Goal: Transaction & Acquisition: Purchase product/service

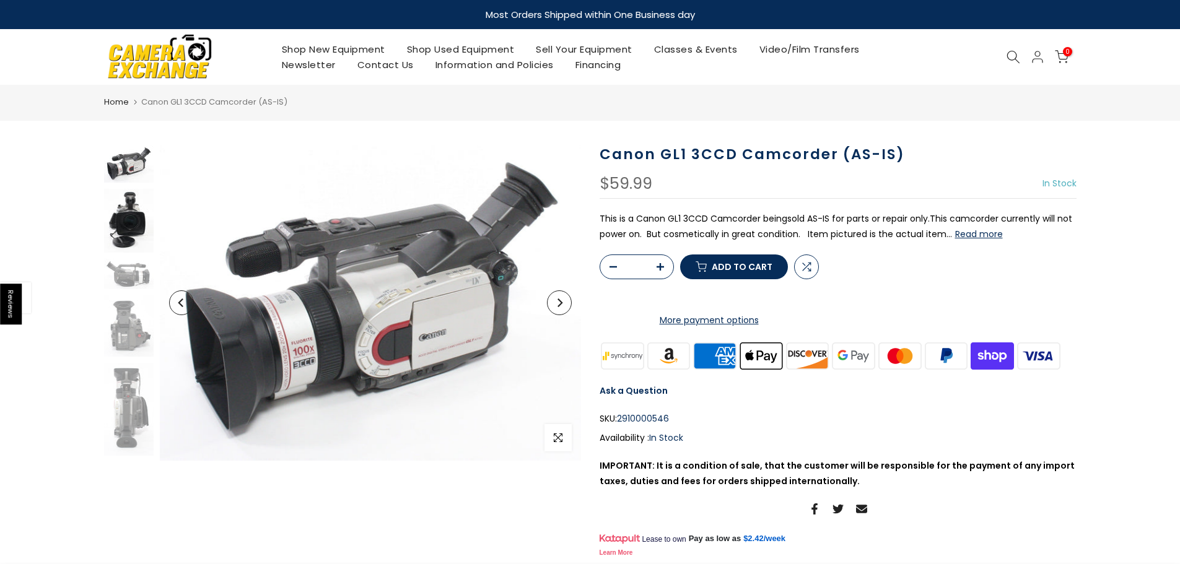
click at [133, 227] on img at bounding box center [129, 221] width 50 height 64
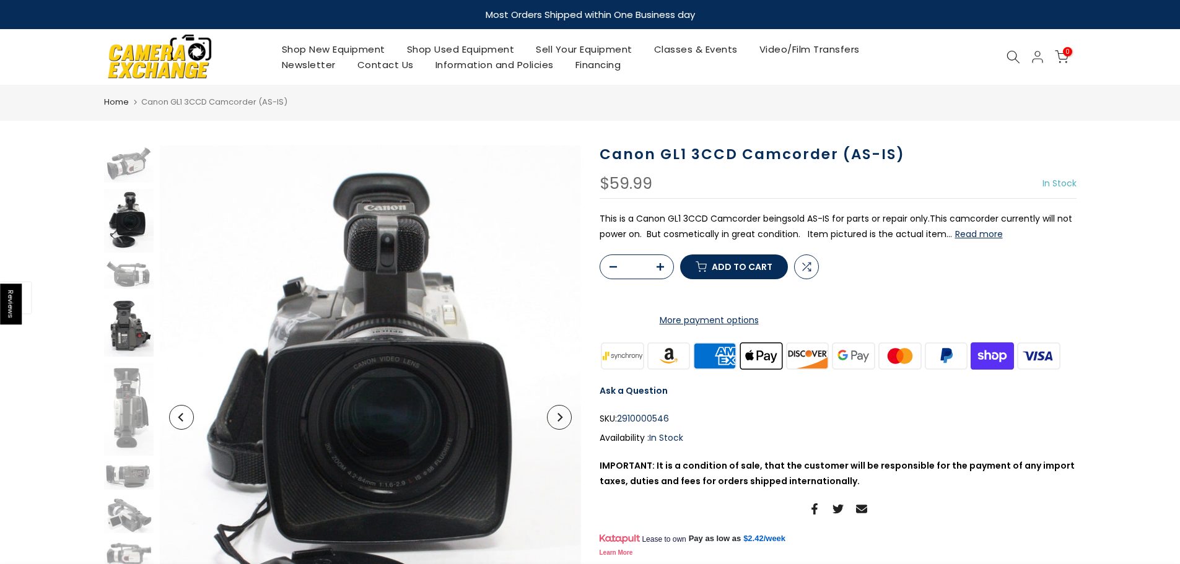
click at [147, 298] on img at bounding box center [129, 325] width 50 height 61
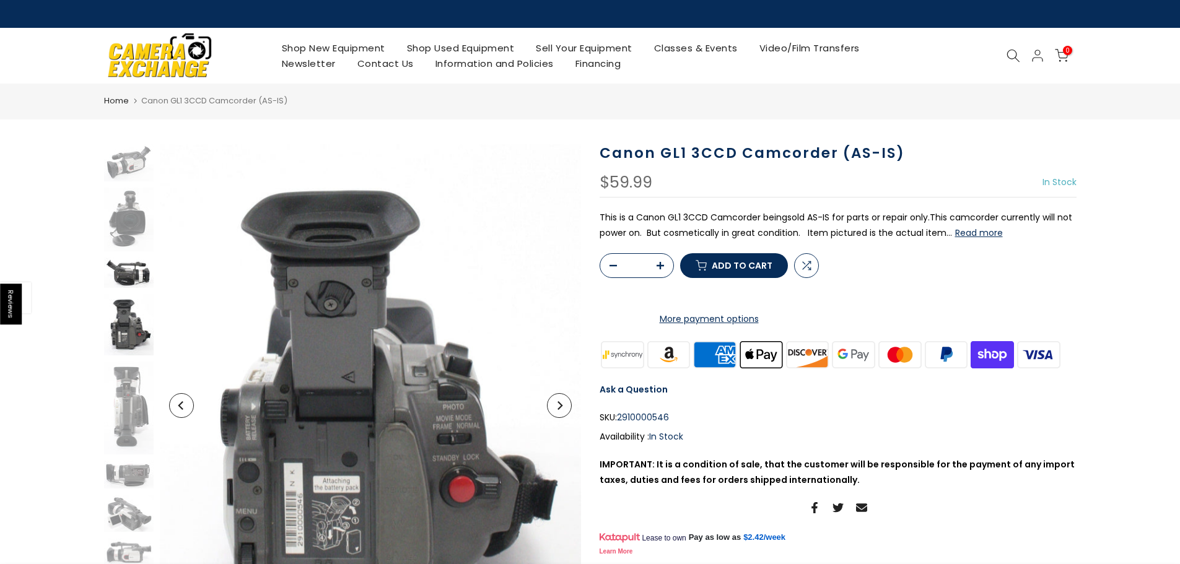
click at [128, 266] on img at bounding box center [129, 273] width 50 height 30
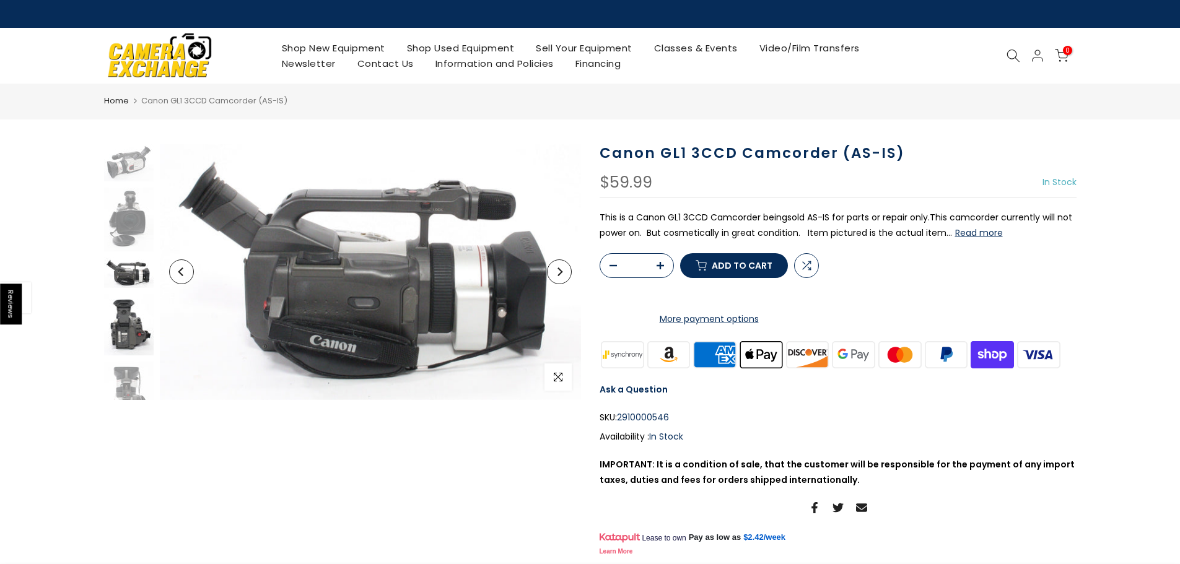
click at [136, 328] on img at bounding box center [129, 324] width 50 height 61
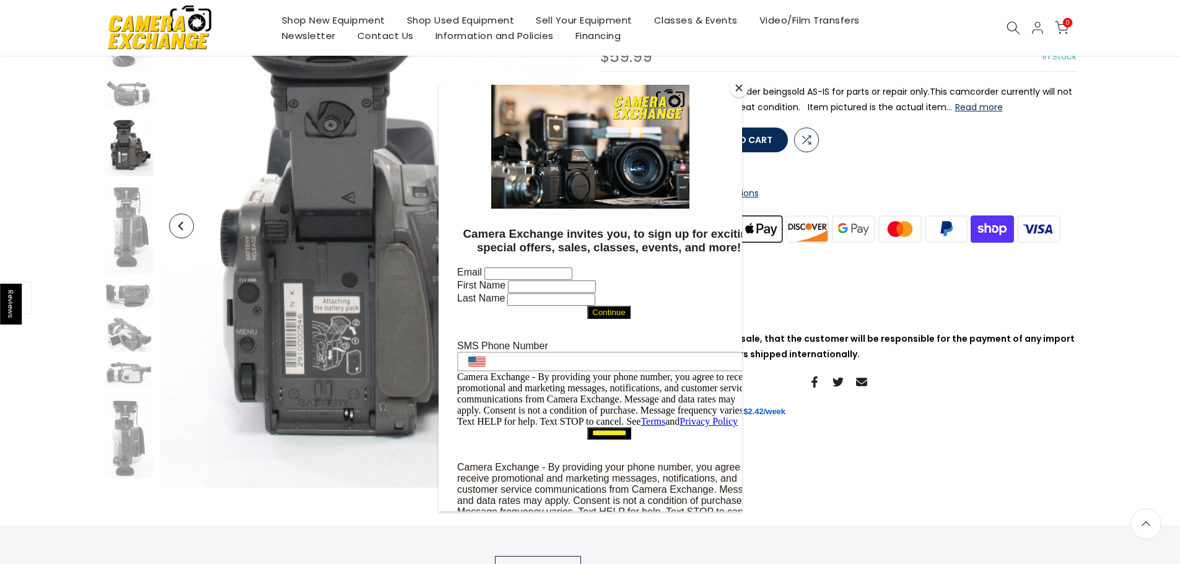
scroll to position [186, 0]
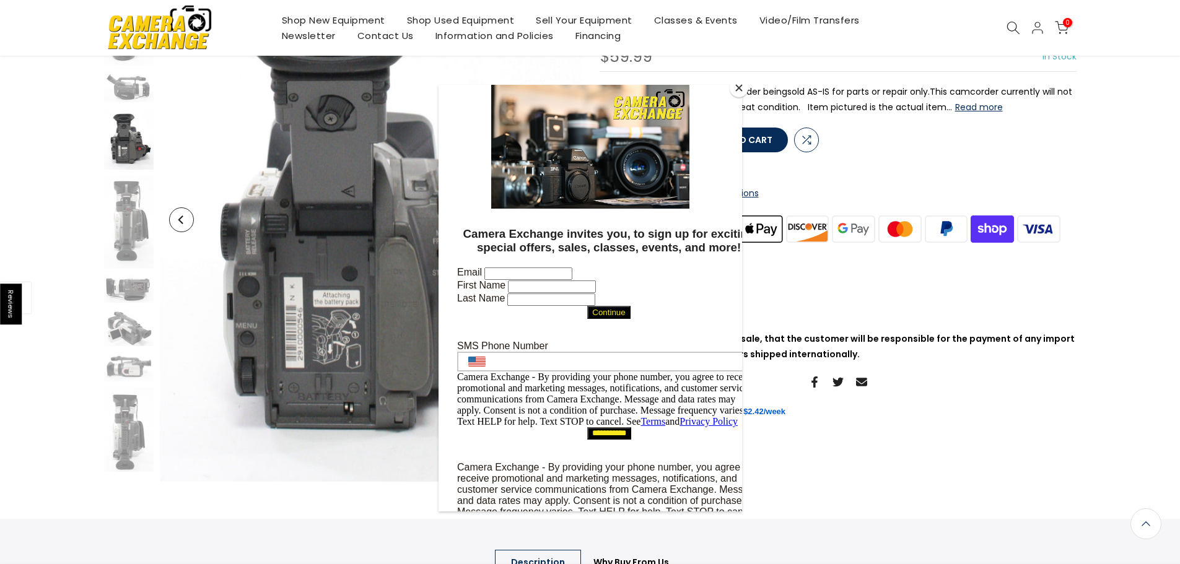
click at [138, 294] on div at bounding box center [590, 282] width 1180 height 564
click at [126, 284] on div at bounding box center [590, 282] width 1180 height 564
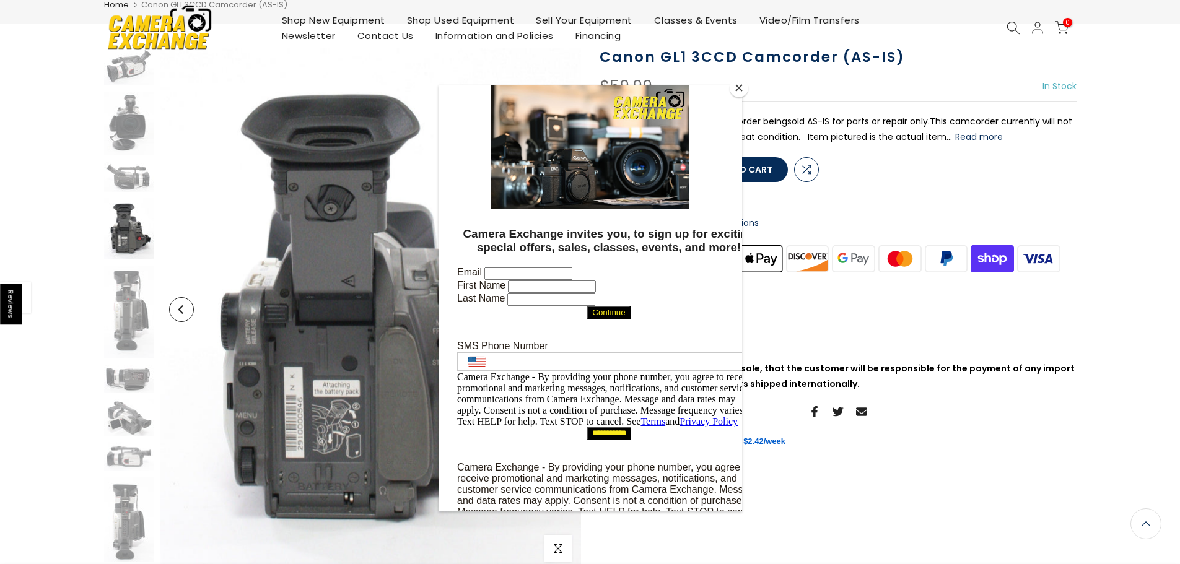
scroll to position [0, 0]
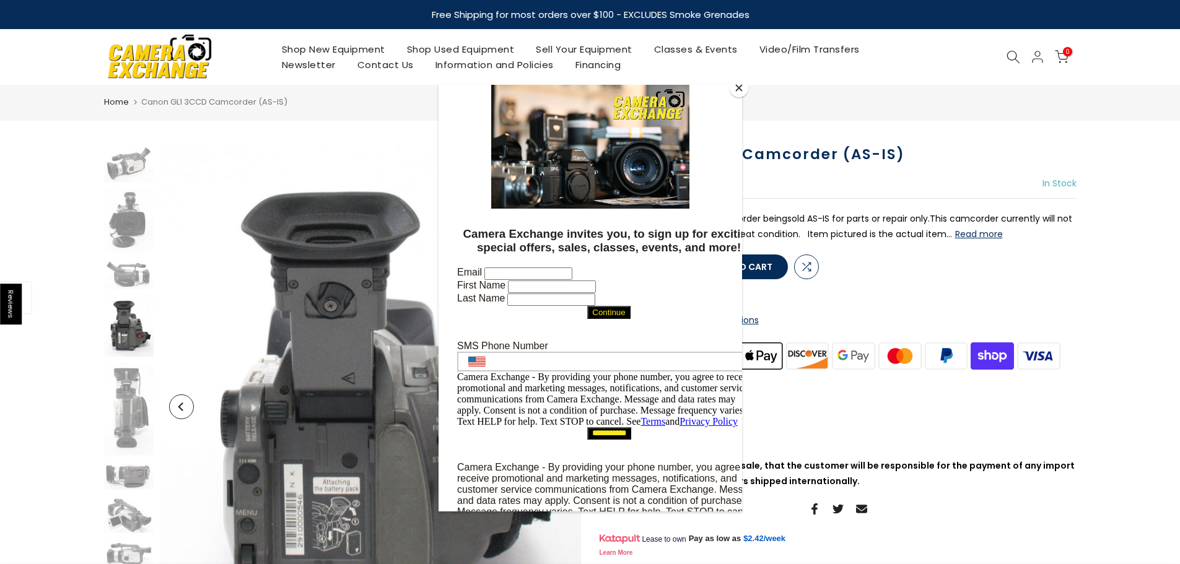
click at [125, 183] on div at bounding box center [590, 282] width 1180 height 564
click at [127, 160] on div at bounding box center [590, 282] width 1180 height 564
click at [134, 201] on div at bounding box center [590, 282] width 1180 height 564
click at [743, 91] on button "Close" at bounding box center [739, 88] width 19 height 19
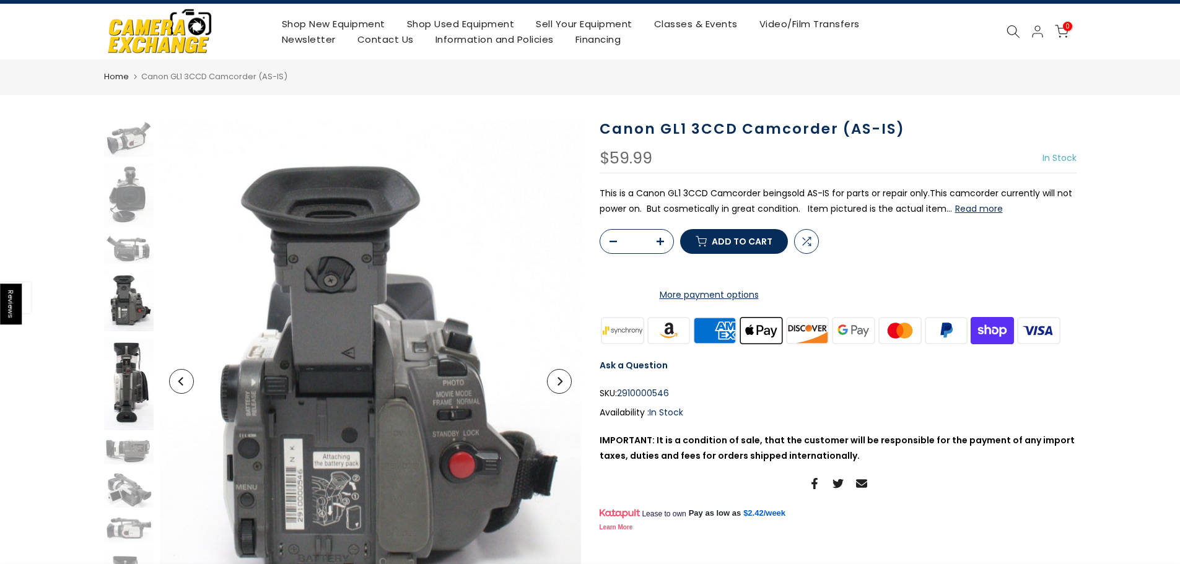
scroll to position [61, 0]
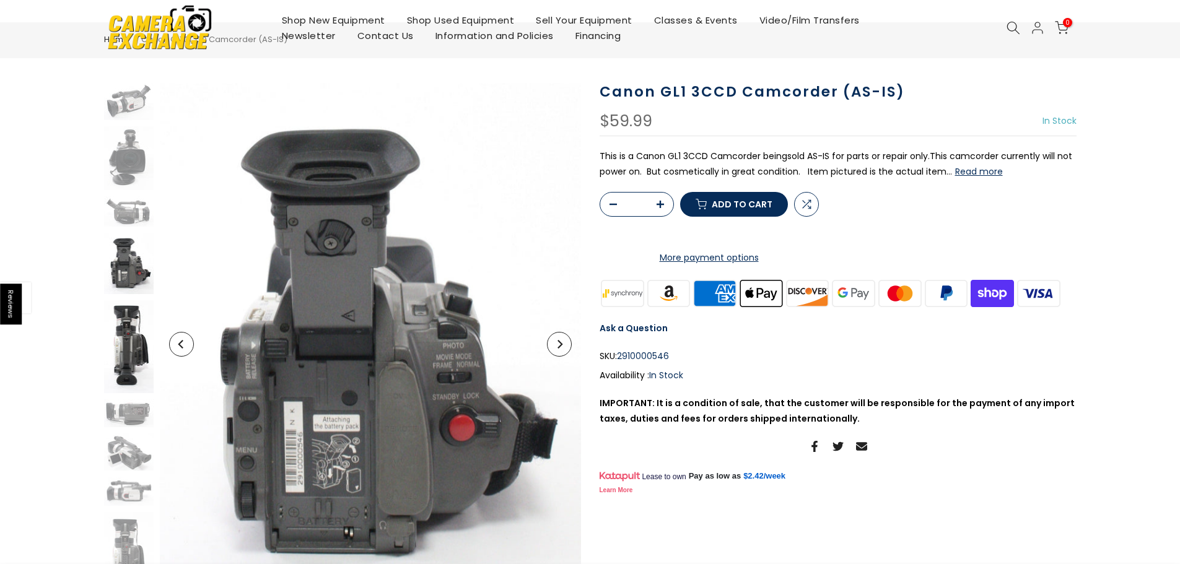
click at [137, 400] on img at bounding box center [129, 414] width 50 height 28
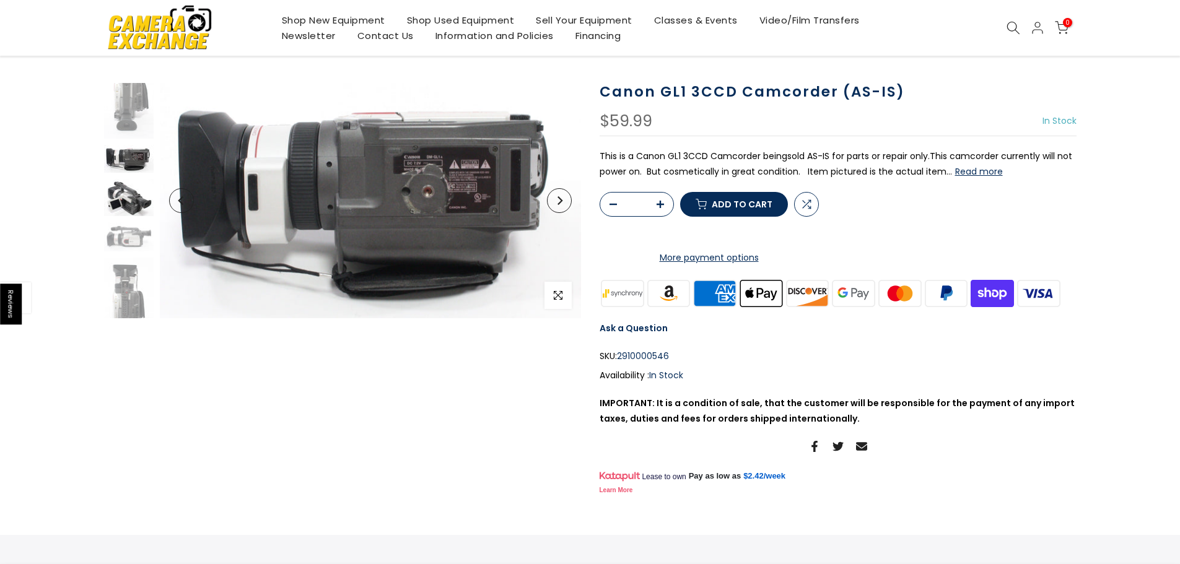
click at [129, 206] on img at bounding box center [129, 197] width 50 height 37
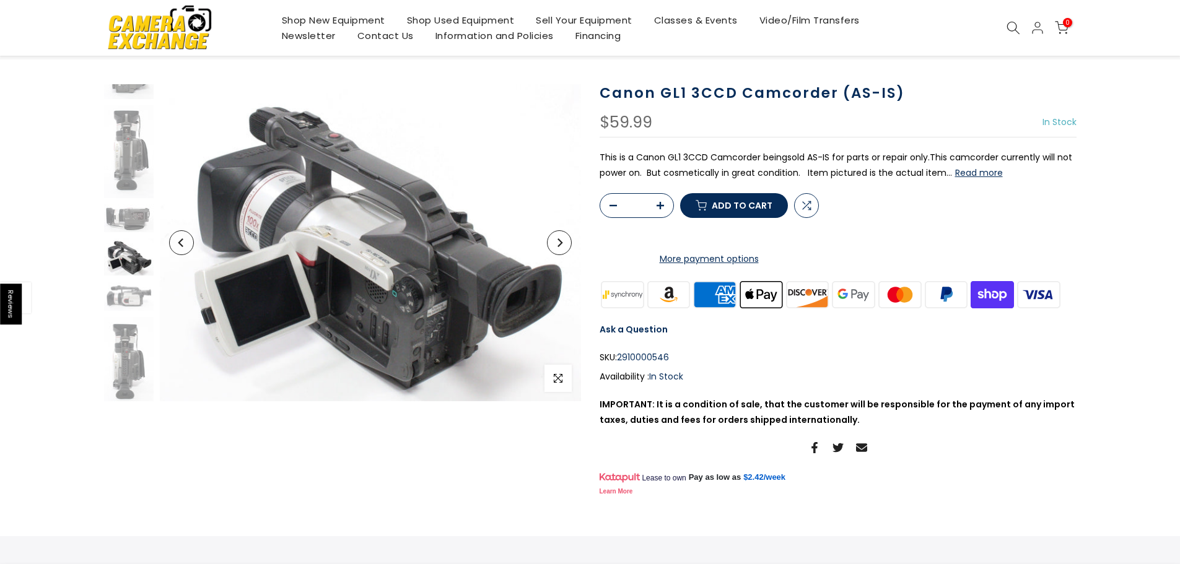
scroll to position [63, 0]
